Goal: Check status: Check status

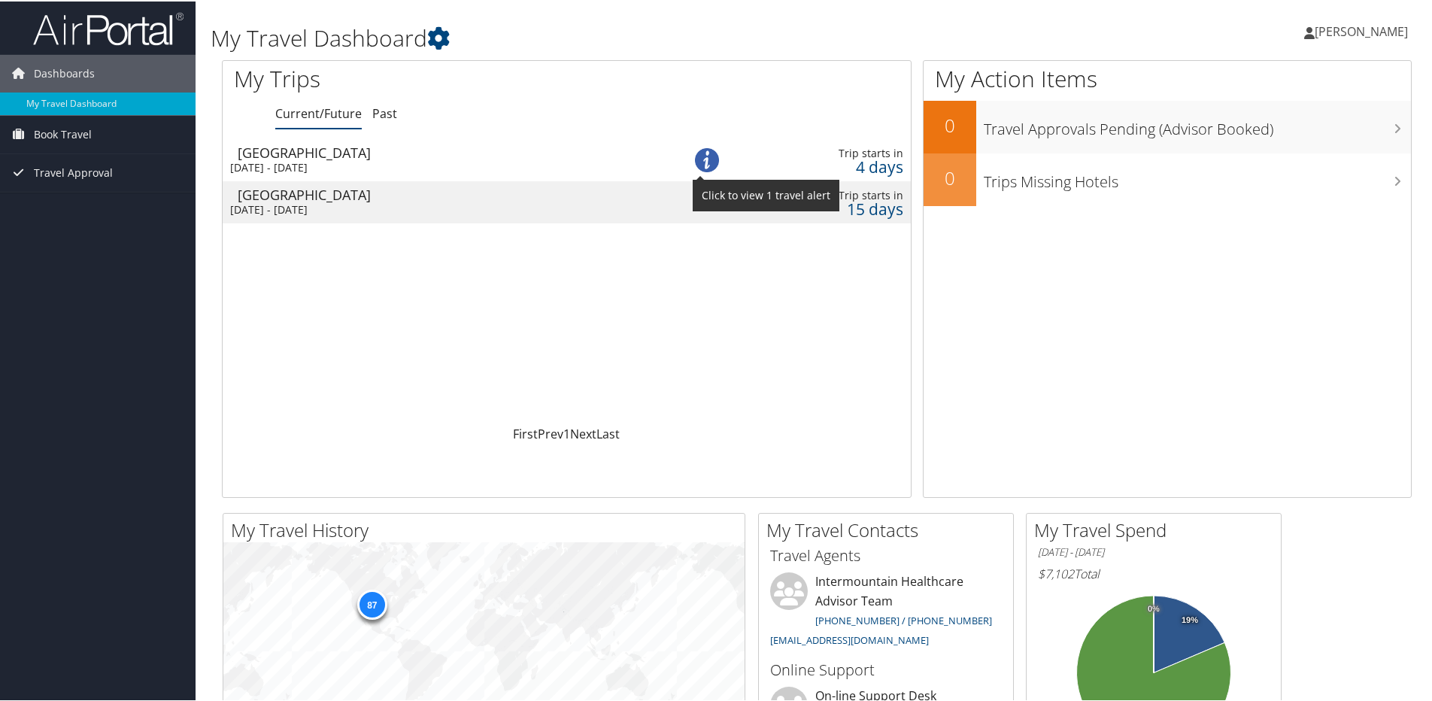
click at [702, 157] on img at bounding box center [707, 159] width 24 height 24
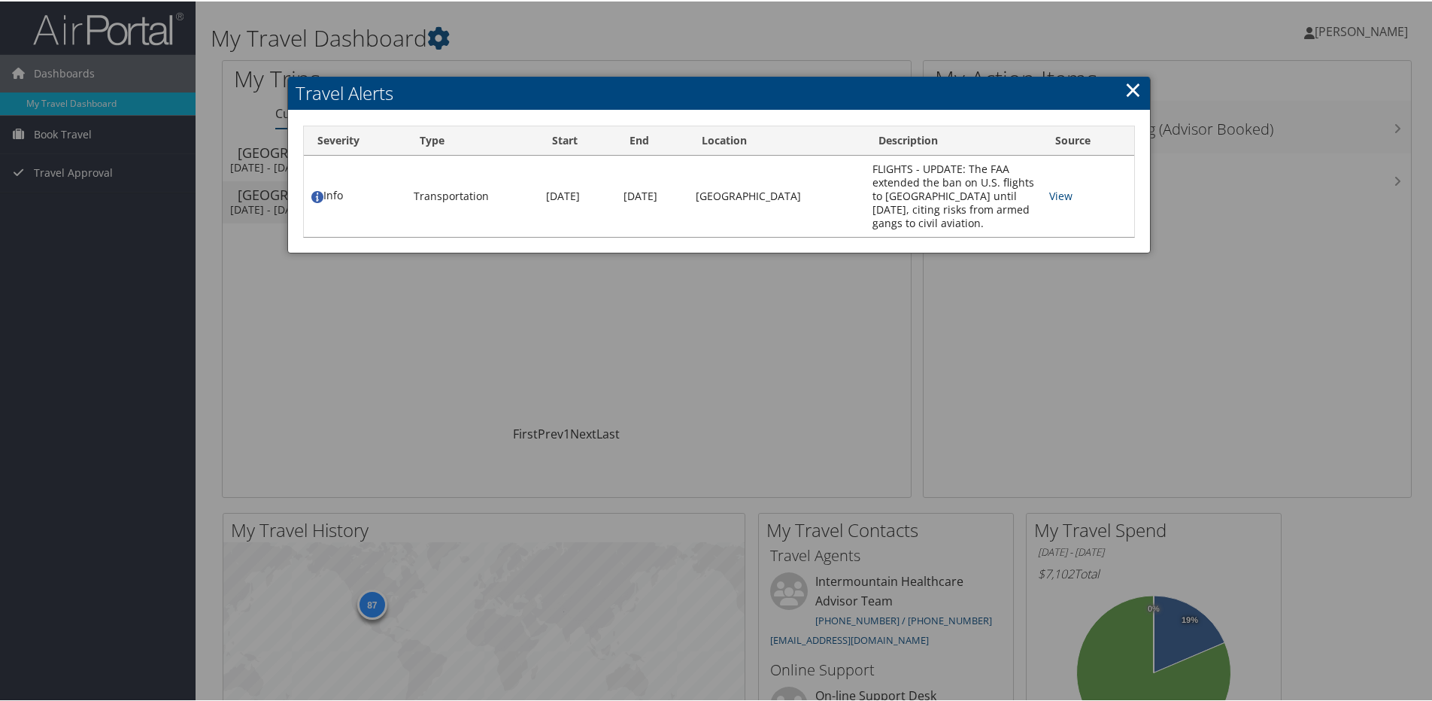
click at [1127, 87] on link "×" at bounding box center [1132, 88] width 17 height 30
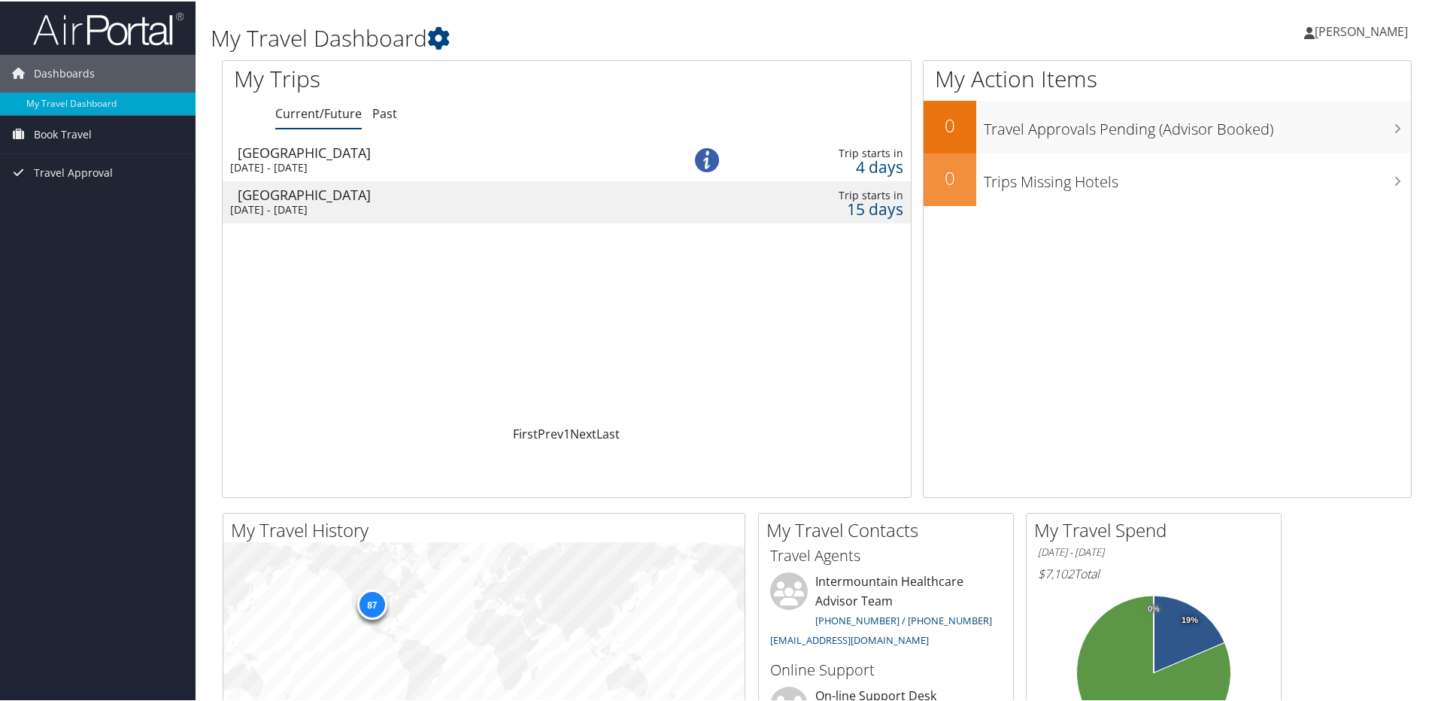
click at [553, 160] on div "Tue 2 Sep 2025 - Mon 8 Sep 2025" at bounding box center [437, 166] width 415 height 14
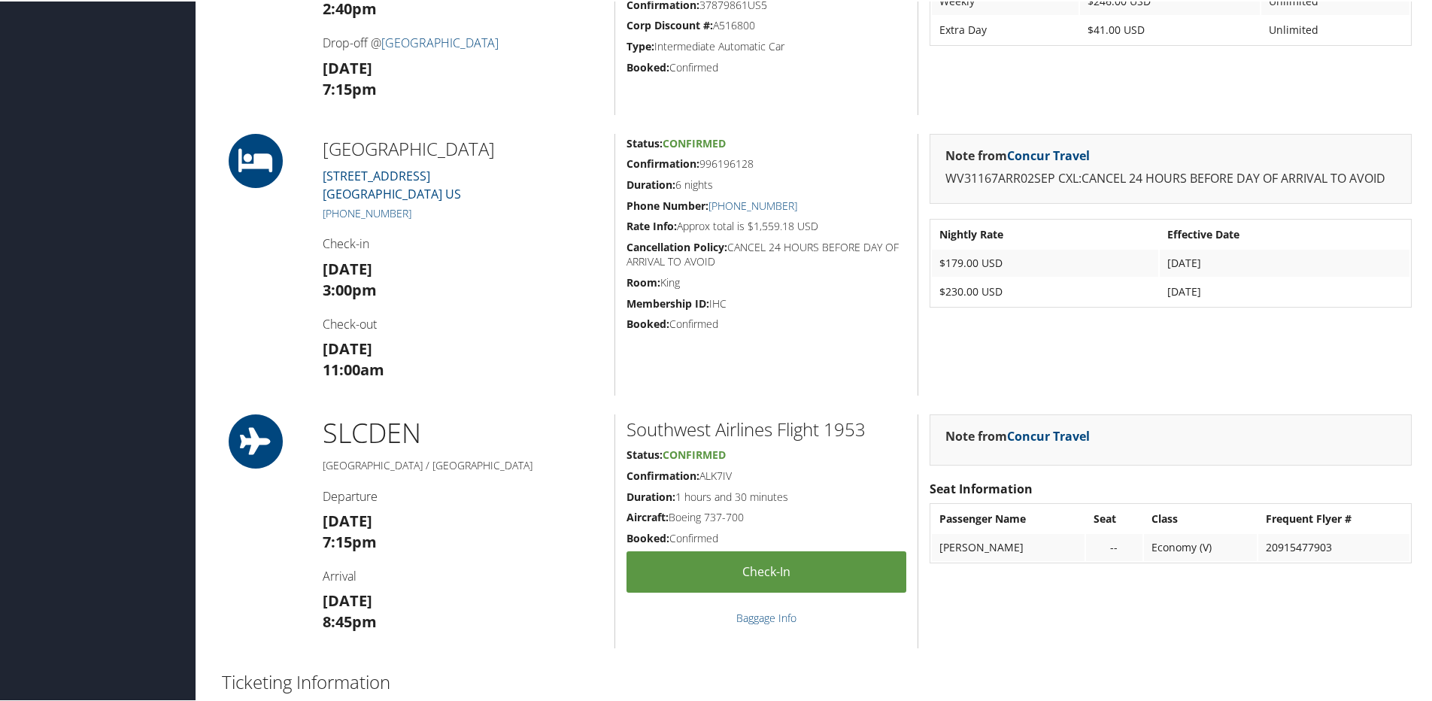
scroll to position [827, 0]
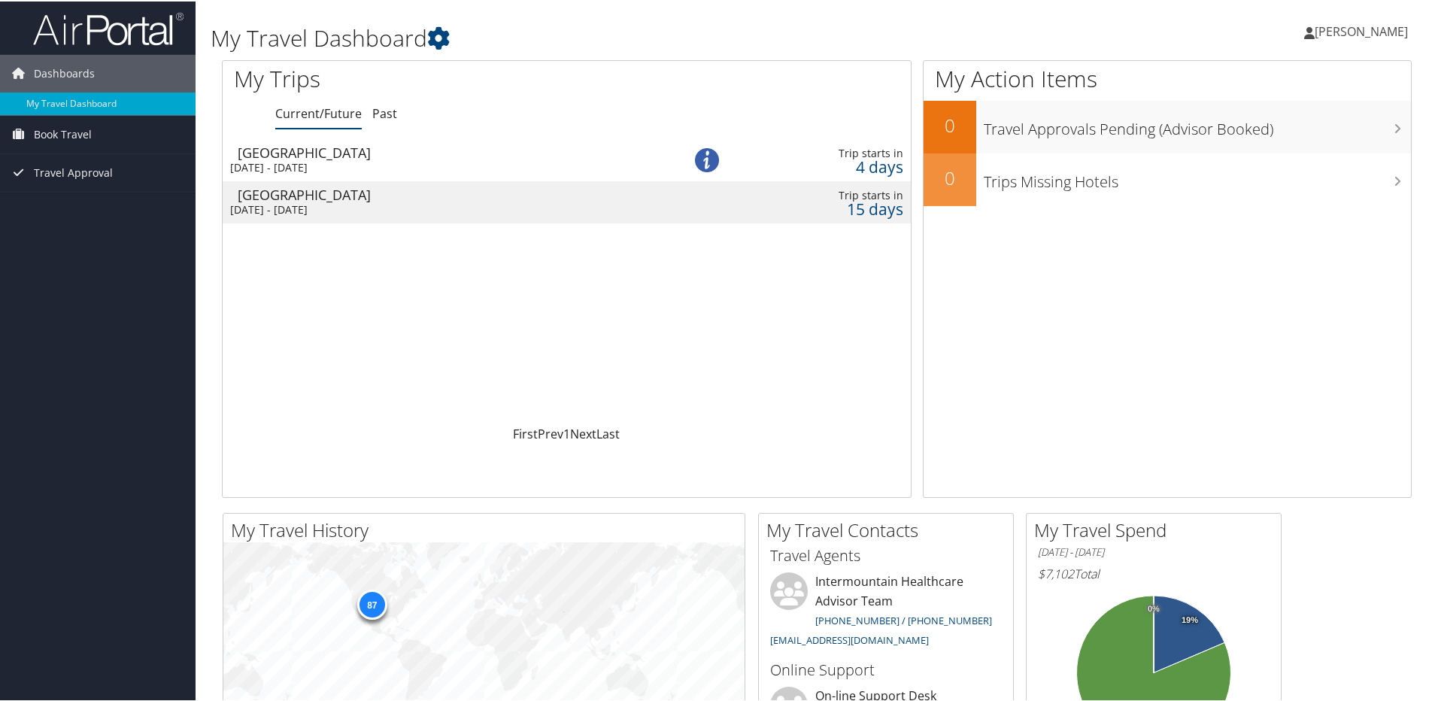
click at [326, 193] on div "[GEOGRAPHIC_DATA]" at bounding box center [445, 194] width 415 height 14
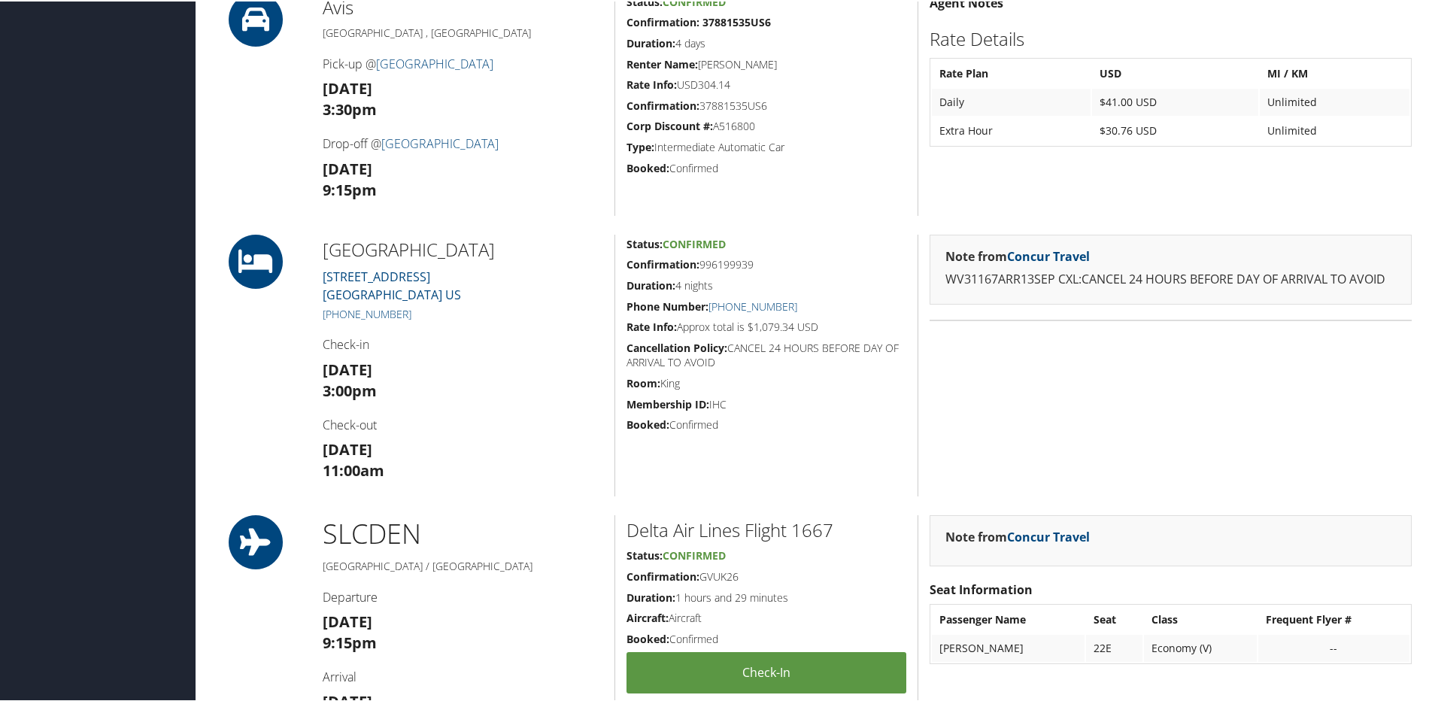
scroll to position [752, 0]
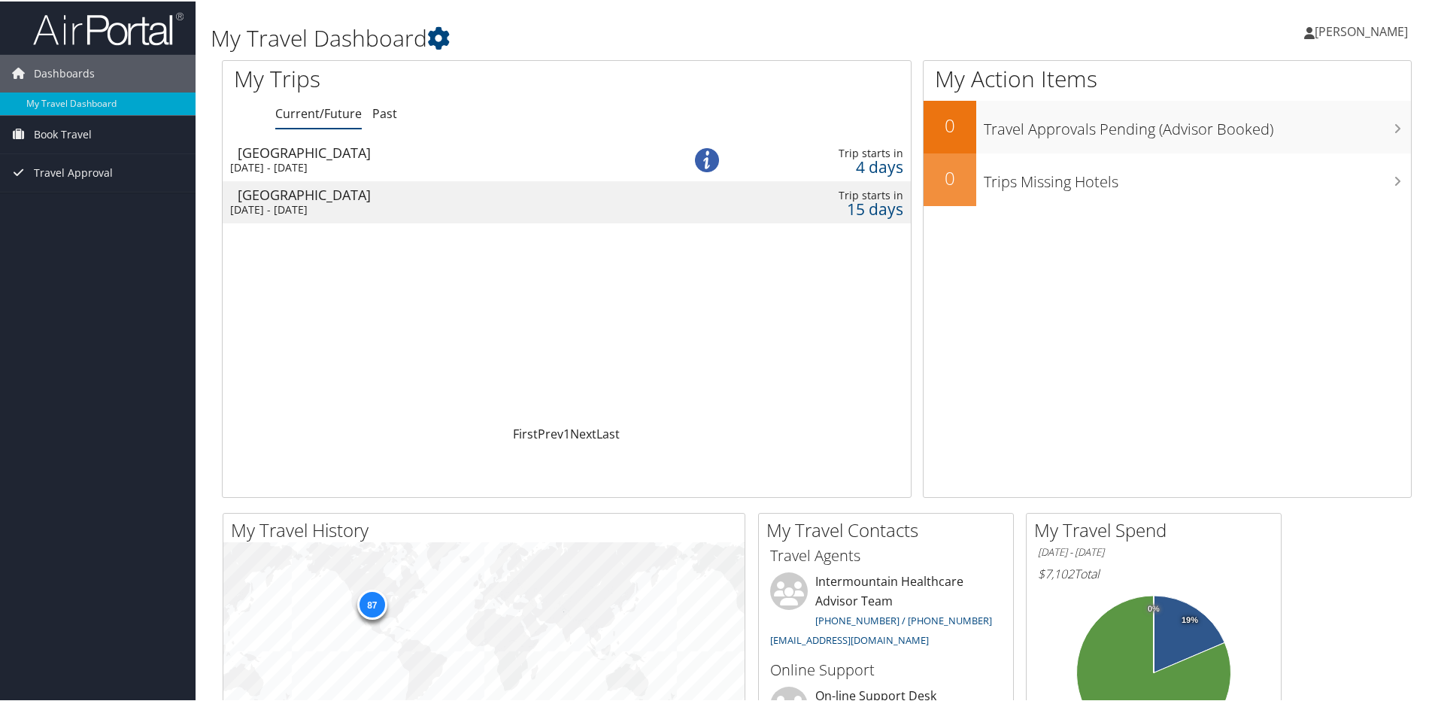
click at [560, 160] on div "Tue 2 Sep 2025 - Mon 8 Sep 2025" at bounding box center [437, 166] width 415 height 14
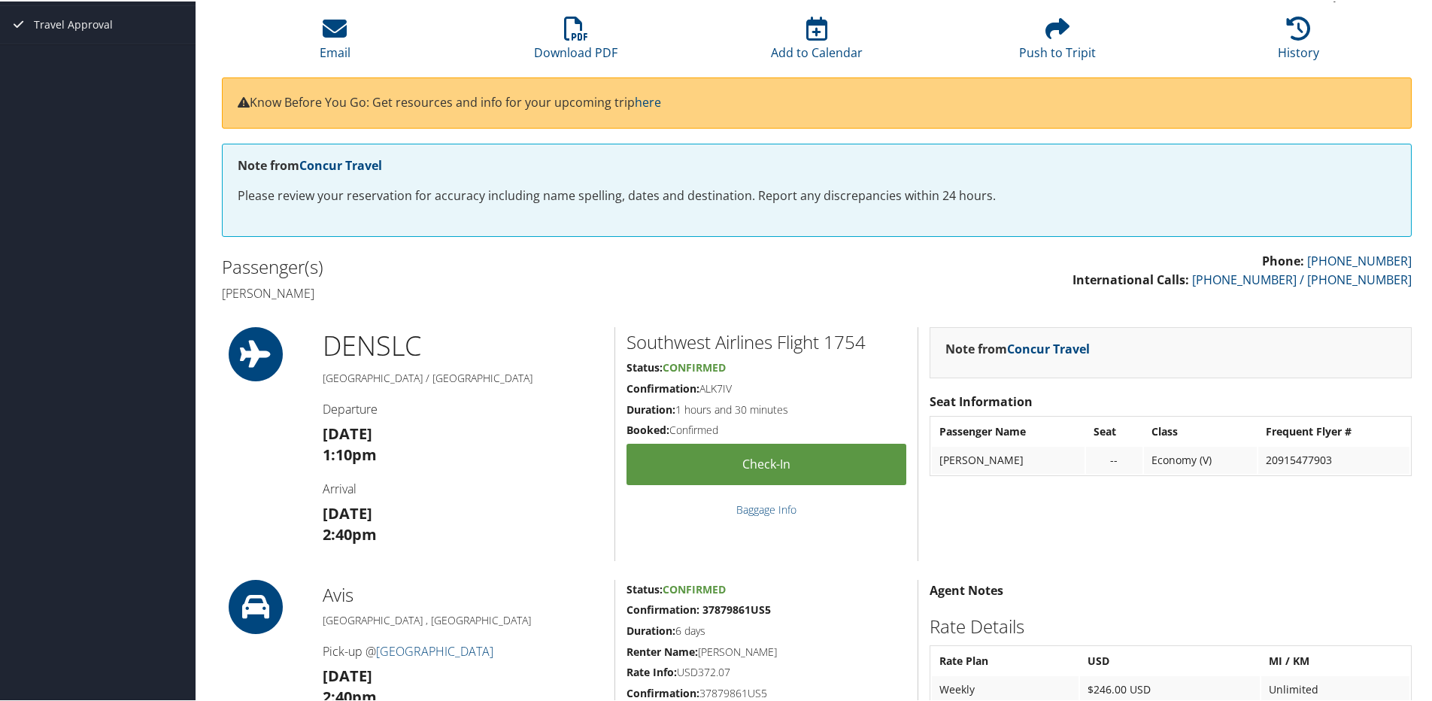
scroll to position [150, 0]
